Goal: Find contact information: Find contact information

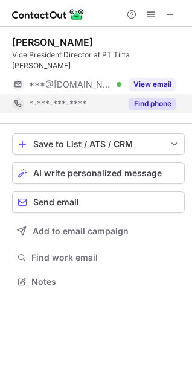
scroll to position [273, 192]
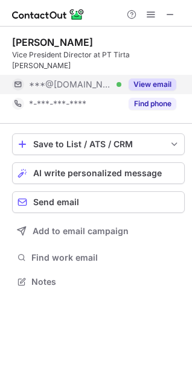
click at [145, 78] on button "View email" at bounding box center [153, 84] width 48 height 12
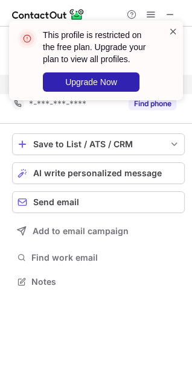
click at [173, 33] on span at bounding box center [173, 31] width 10 height 12
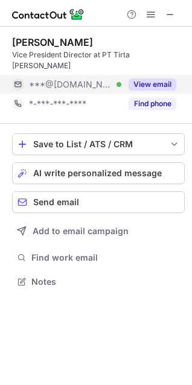
click at [144, 78] on div "This profile is restricted on the free plan. Upgrade your plan to view all prof…" at bounding box center [96, 192] width 192 height 385
click at [138, 83] on button "View email" at bounding box center [153, 84] width 48 height 12
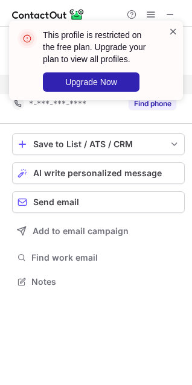
click at [174, 34] on span at bounding box center [173, 31] width 10 height 12
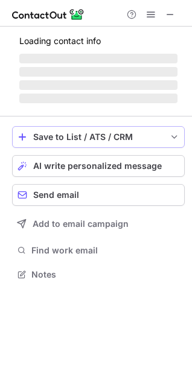
scroll to position [293, 192]
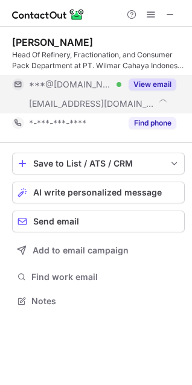
click at [132, 83] on button "View email" at bounding box center [153, 84] width 48 height 12
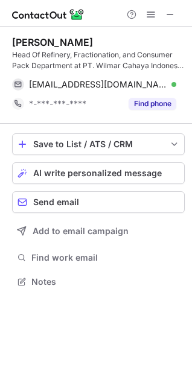
scroll to position [273, 192]
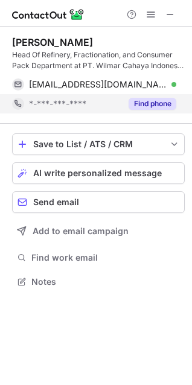
click at [130, 109] on button "Find phone" at bounding box center [153, 104] width 48 height 12
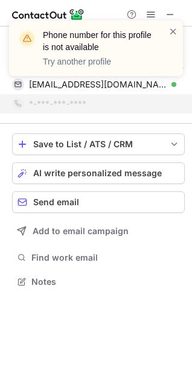
drag, startPoint x: 176, startPoint y: 32, endPoint x: 107, endPoint y: 54, distance: 72.1
click at [107, 54] on div "Phone number for this profile is not available Try another profile" at bounding box center [96, 49] width 174 height 56
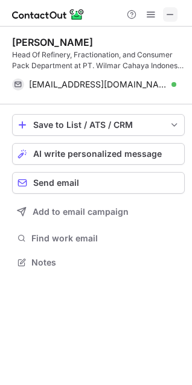
click at [172, 18] on span at bounding box center [170, 15] width 10 height 10
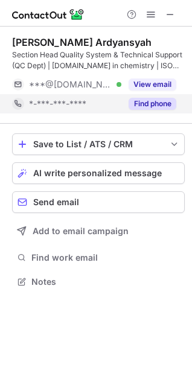
scroll to position [273, 192]
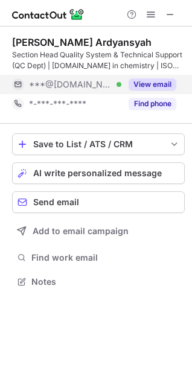
click at [149, 78] on div "View email" at bounding box center [148, 84] width 55 height 19
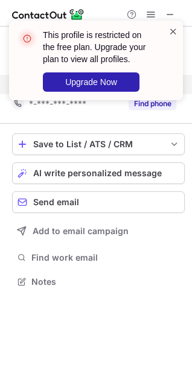
click at [175, 29] on span at bounding box center [173, 31] width 10 height 12
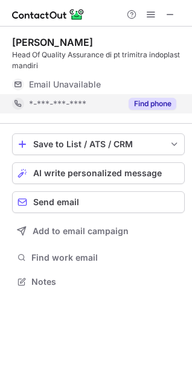
scroll to position [273, 192]
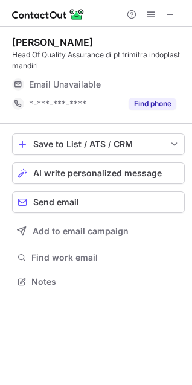
click at [80, 86] on span "Email Unavailable" at bounding box center [65, 84] width 72 height 11
